Goal: Transaction & Acquisition: Purchase product/service

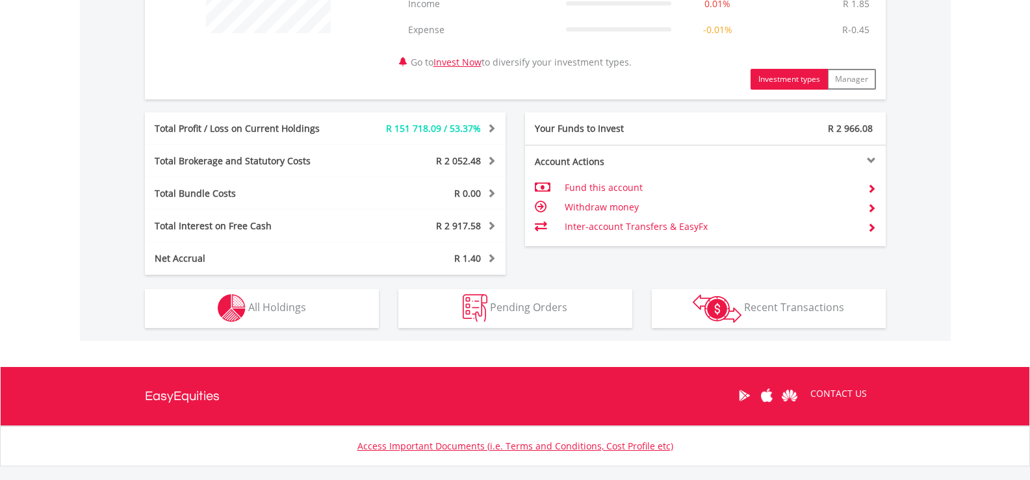
scroll to position [598, 0]
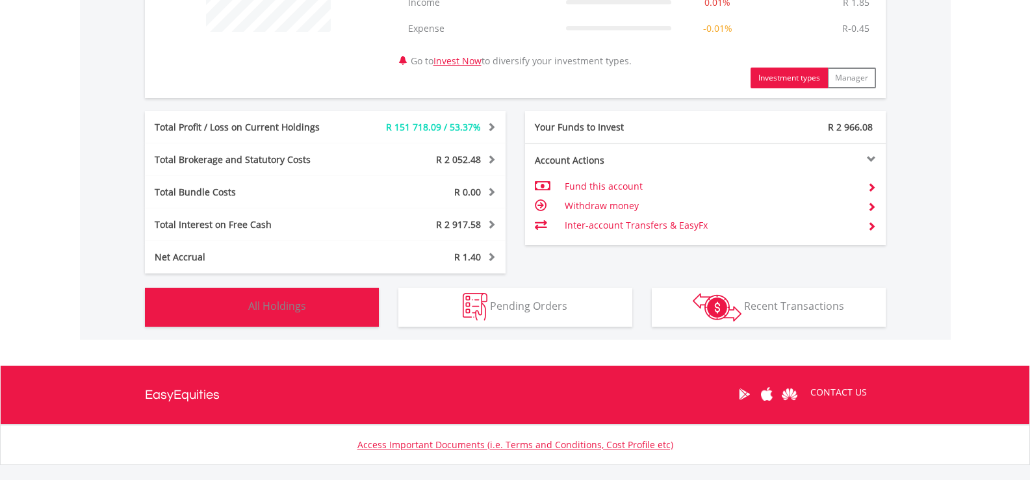
click at [324, 307] on button "Holdings All Holdings" at bounding box center [262, 307] width 234 height 39
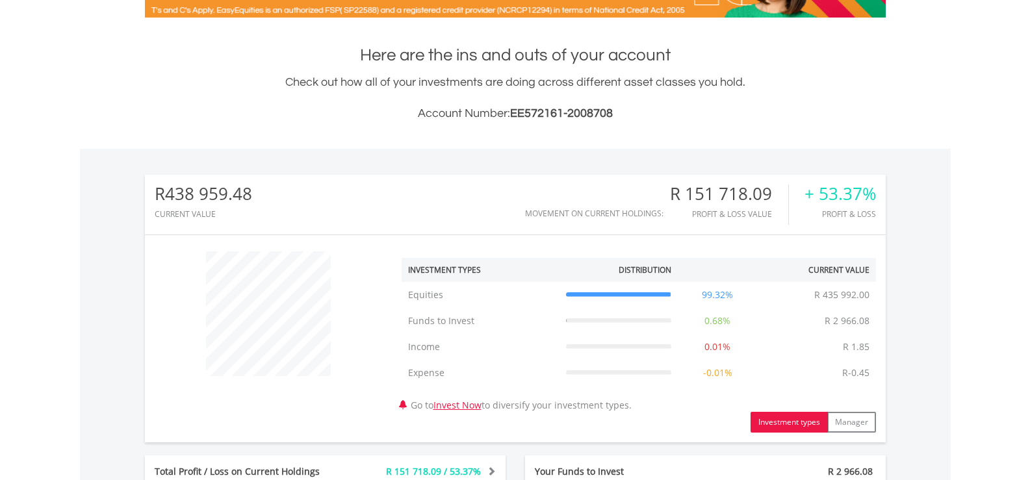
scroll to position [0, 0]
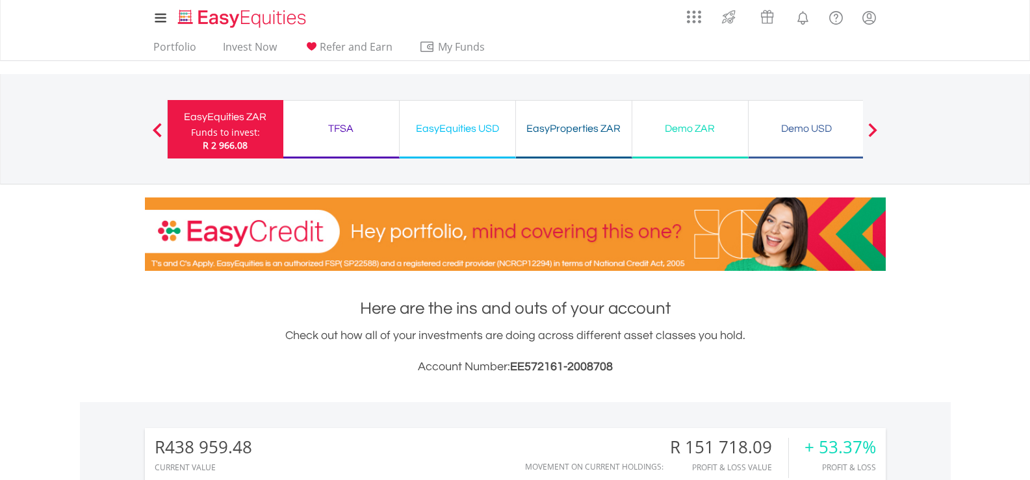
click at [482, 138] on div "EasyEquities USD Funds to invest: R 2 966.08" at bounding box center [458, 129] width 116 height 58
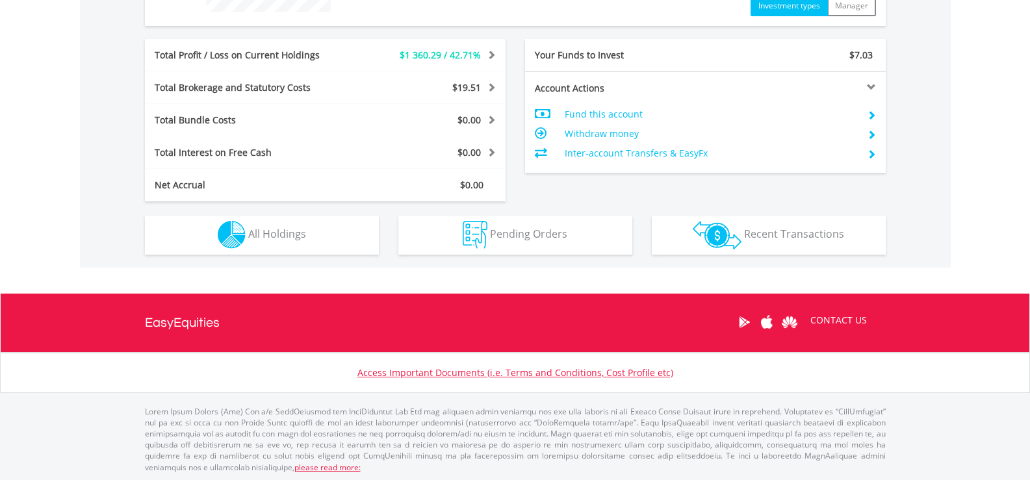
scroll to position [619, 0]
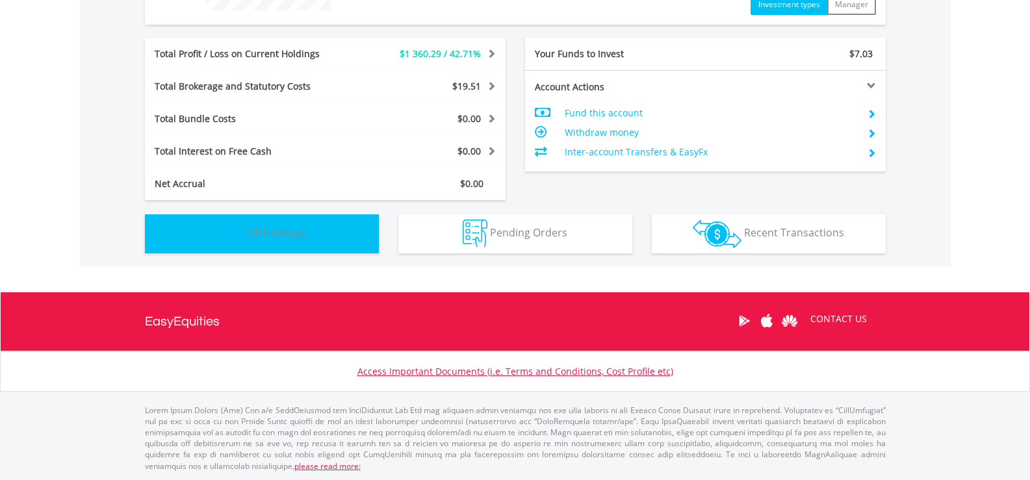
click at [297, 240] on span "All Holdings" at bounding box center [277, 232] width 58 height 14
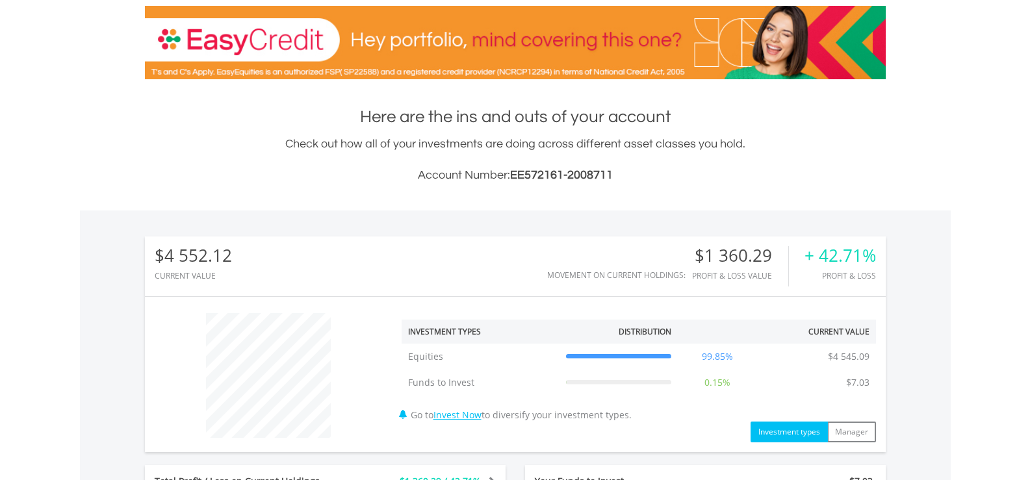
scroll to position [0, 0]
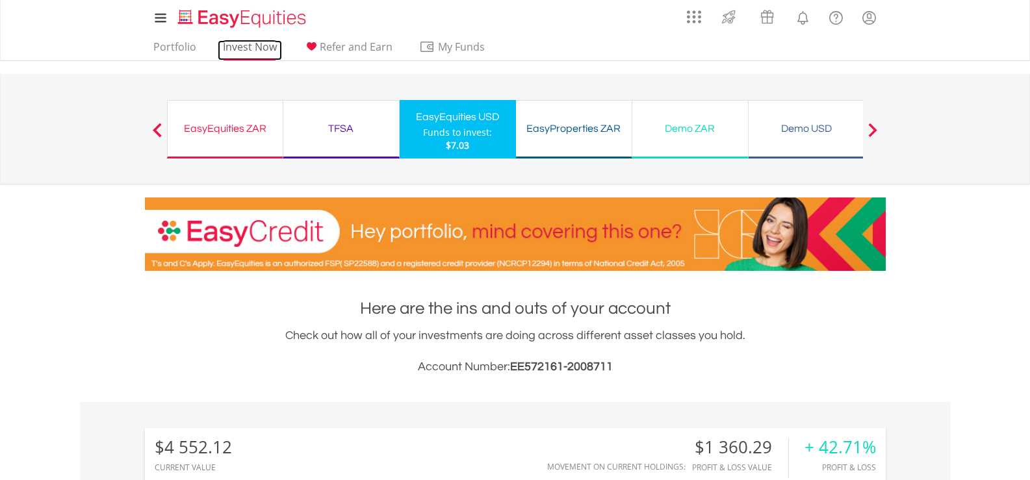
click at [265, 49] on link "Invest Now" at bounding box center [250, 50] width 64 height 20
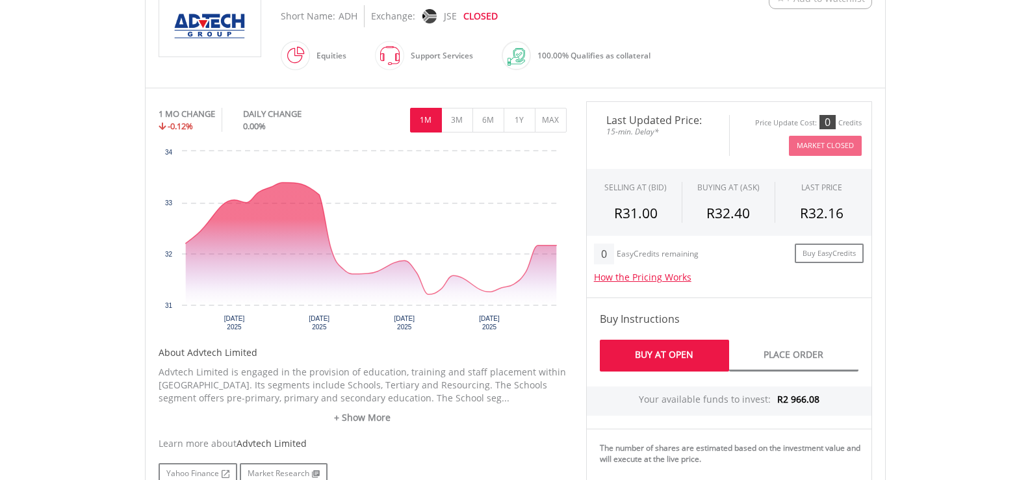
scroll to position [312, 0]
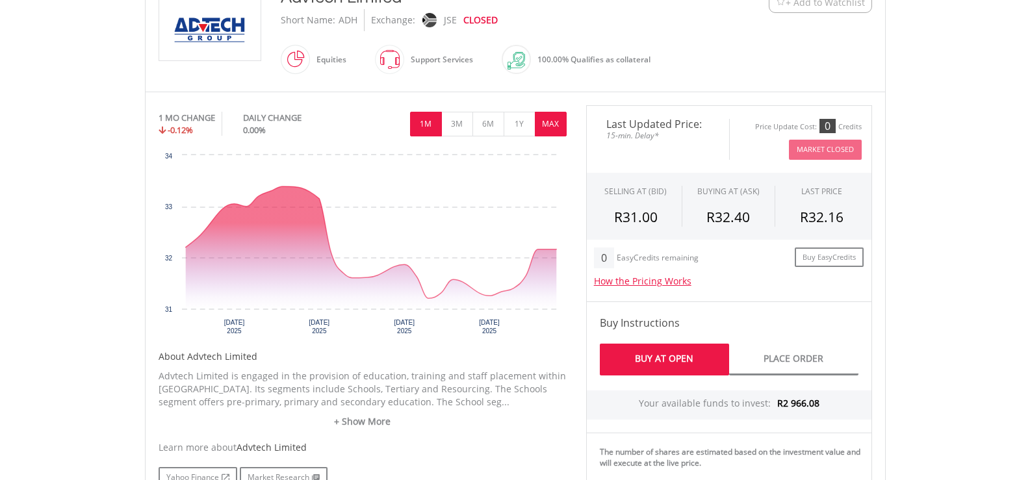
click at [551, 121] on button "MAX" at bounding box center [551, 124] width 32 height 25
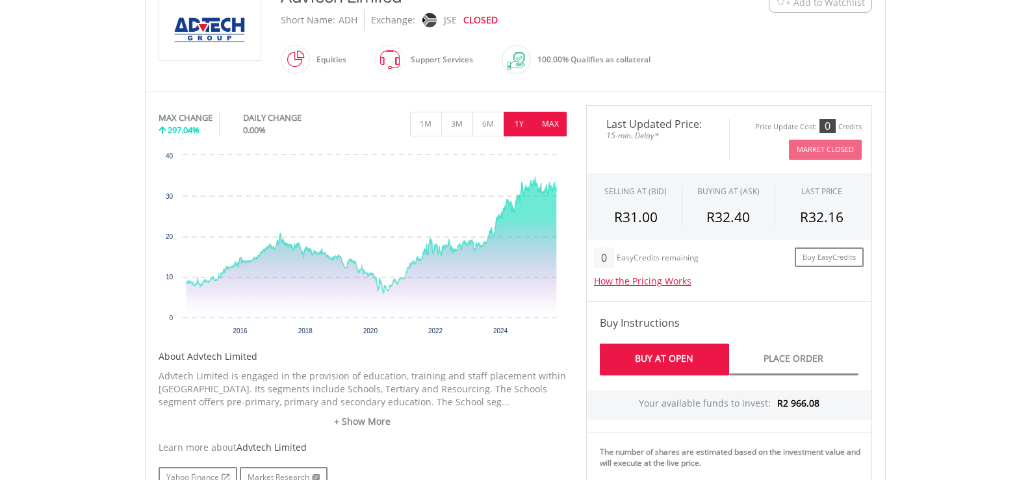
click at [516, 124] on button "1Y" at bounding box center [520, 124] width 32 height 25
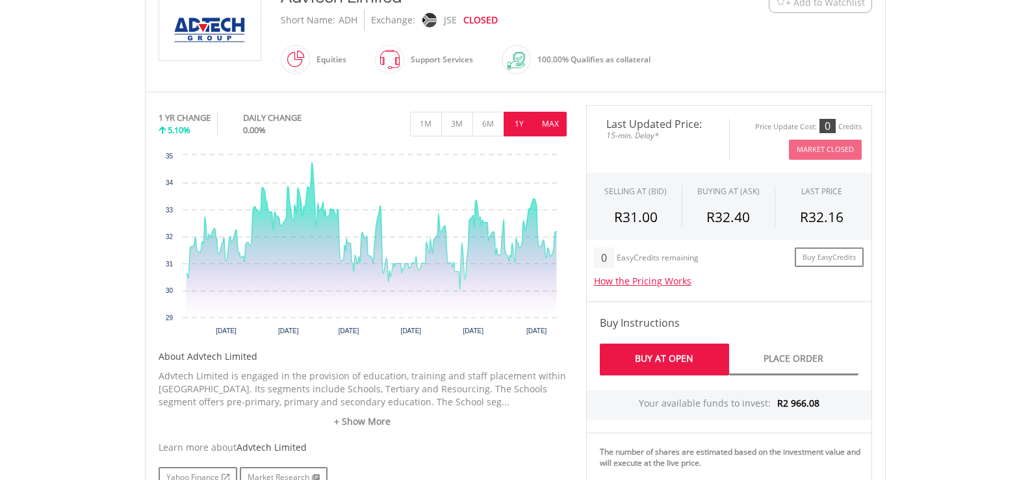
click at [544, 120] on button "MAX" at bounding box center [551, 124] width 32 height 25
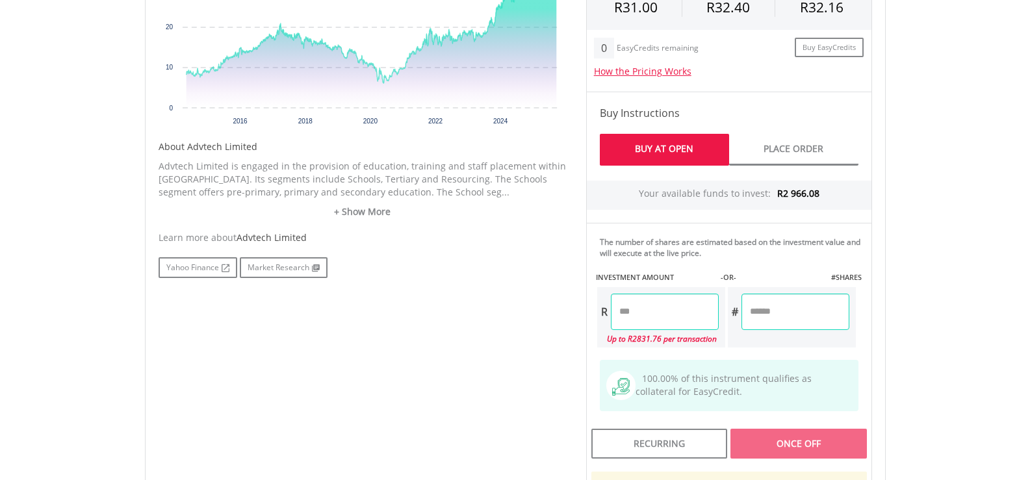
scroll to position [528, 0]
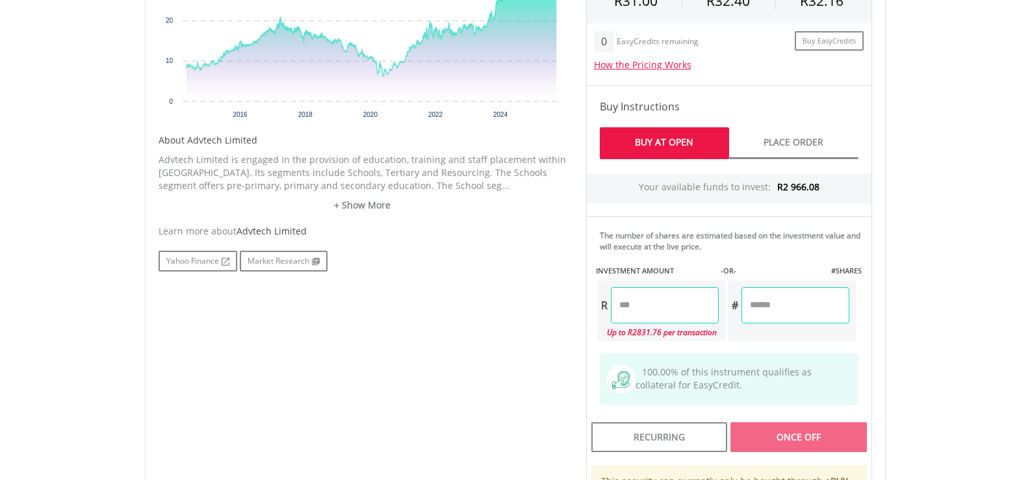
click at [636, 337] on div "Up to R2831.76 per transaction" at bounding box center [658, 333] width 122 height 18
click at [622, 304] on input "number" at bounding box center [665, 305] width 108 height 36
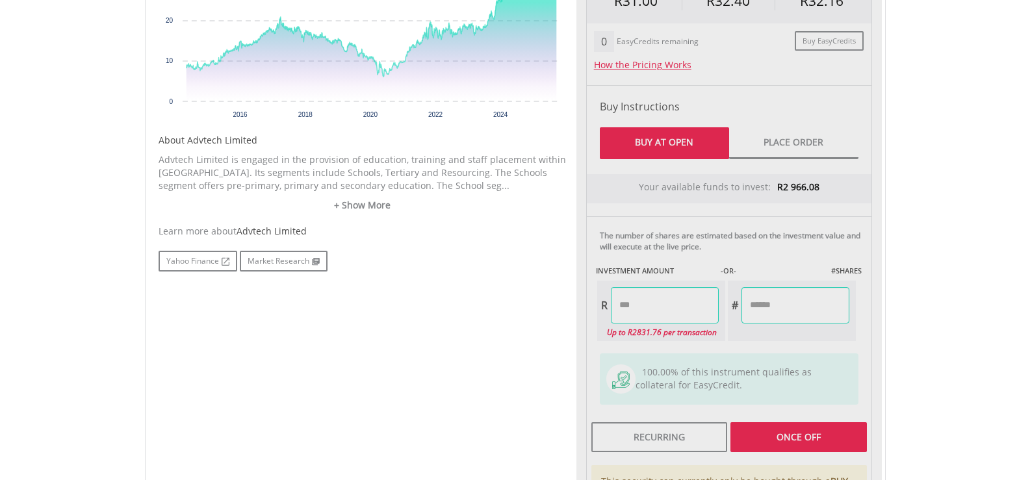
type input "*******"
click at [780, 437] on div "Last Updated Price: 15-min. Delay* Price Update Cost: 0 Credits Market Closed S…" at bounding box center [728, 248] width 305 height 718
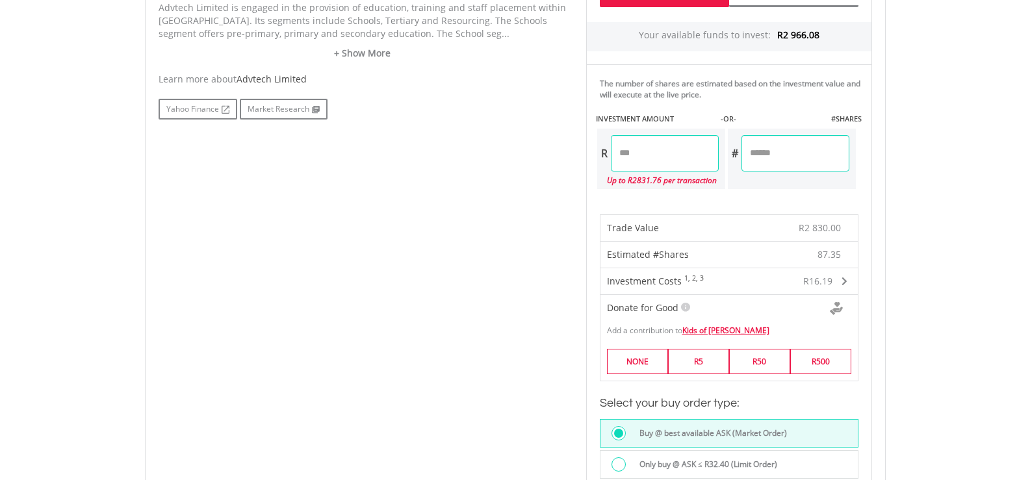
scroll to position [684, 0]
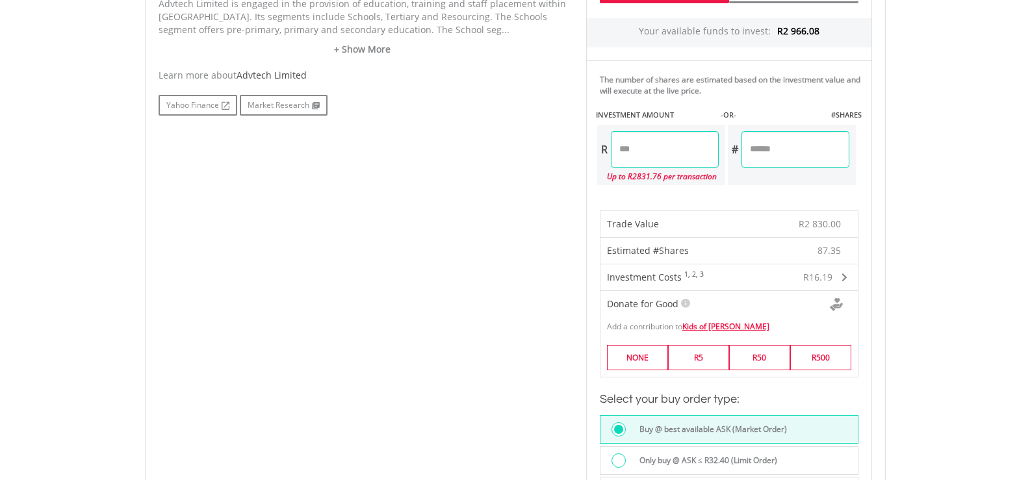
click at [619, 459] on div at bounding box center [618, 461] width 14 height 14
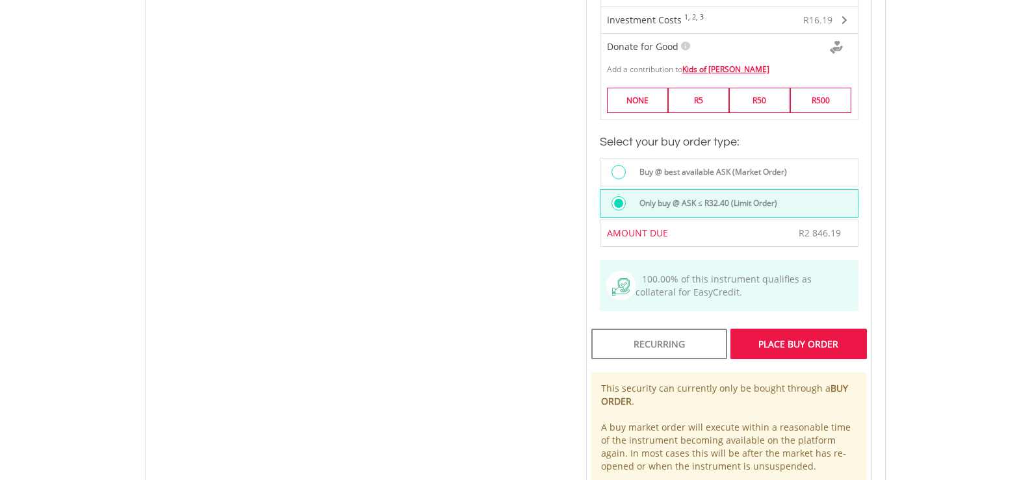
scroll to position [944, 0]
click at [800, 348] on div "Place Buy Order" at bounding box center [798, 341] width 136 height 30
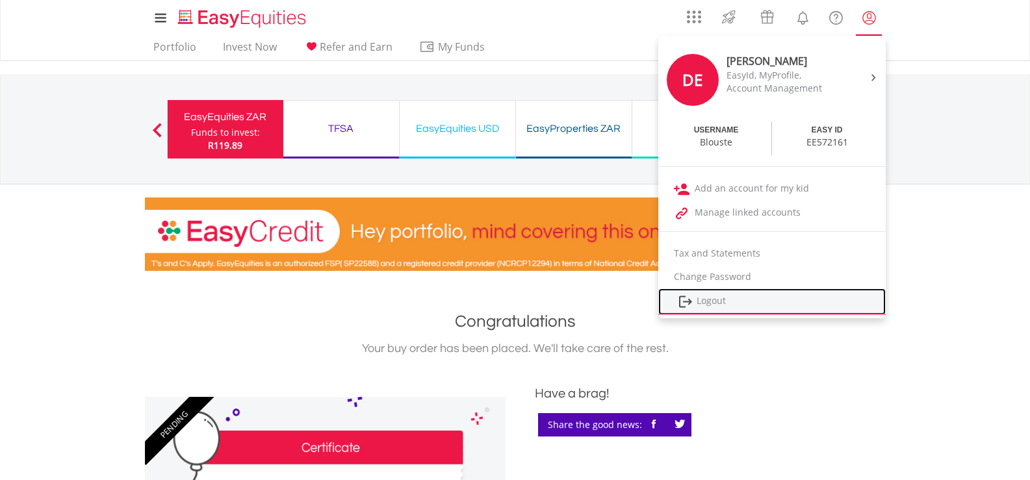
click at [721, 299] on link "Logout" at bounding box center [771, 302] width 227 height 27
